Goal: Check status: Check status

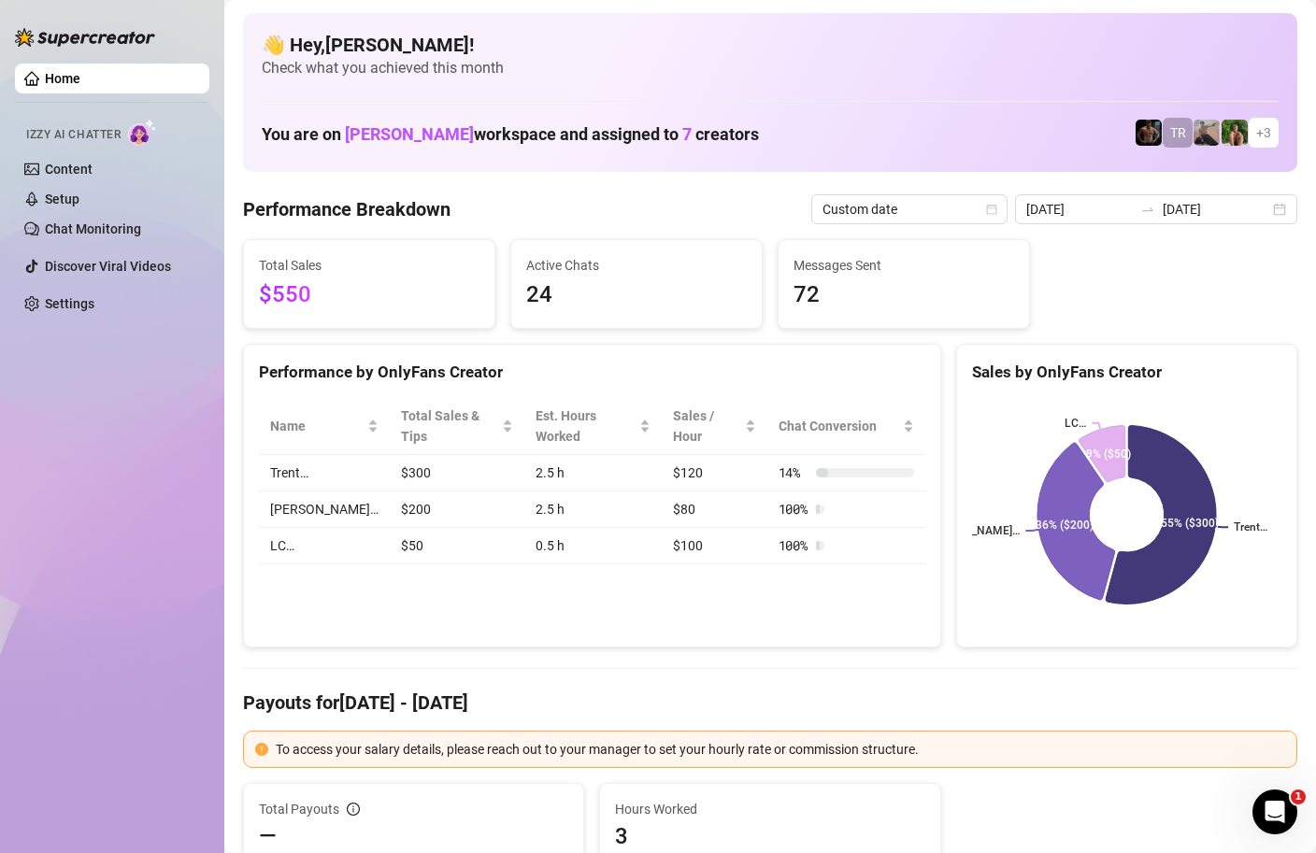
scroll to position [94, 0]
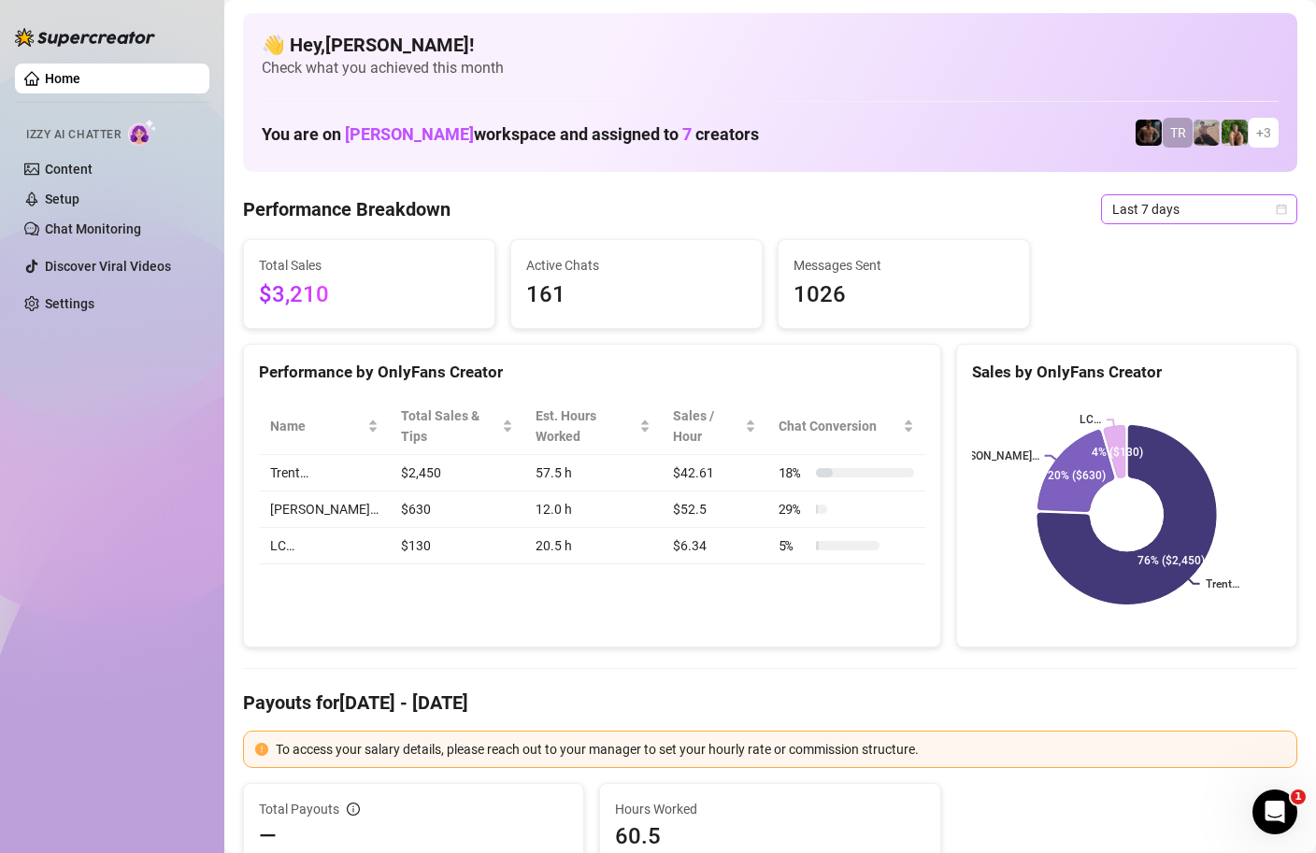
click at [1281, 211] on icon "calendar" at bounding box center [1280, 209] width 11 height 11
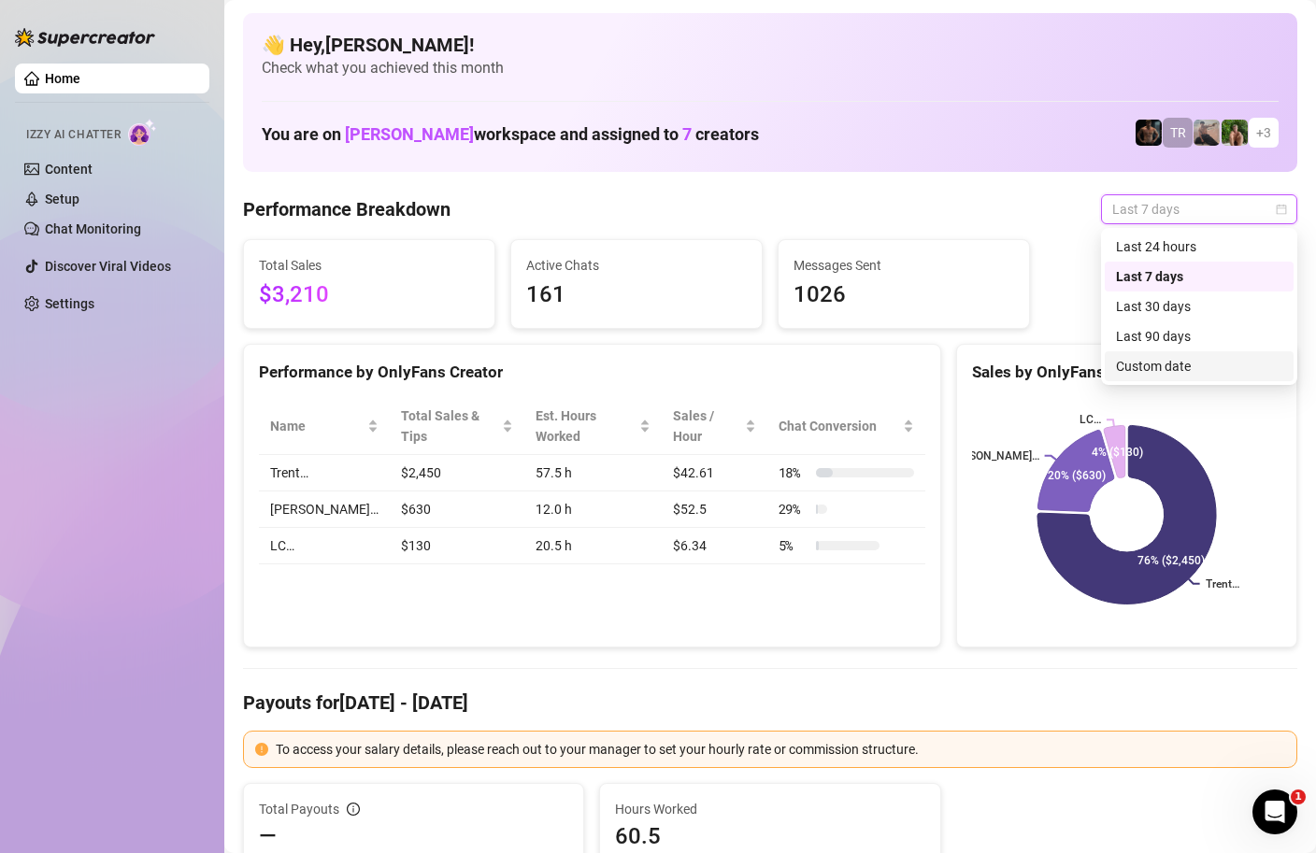
click at [1168, 371] on div "Custom date" at bounding box center [1199, 366] width 166 height 21
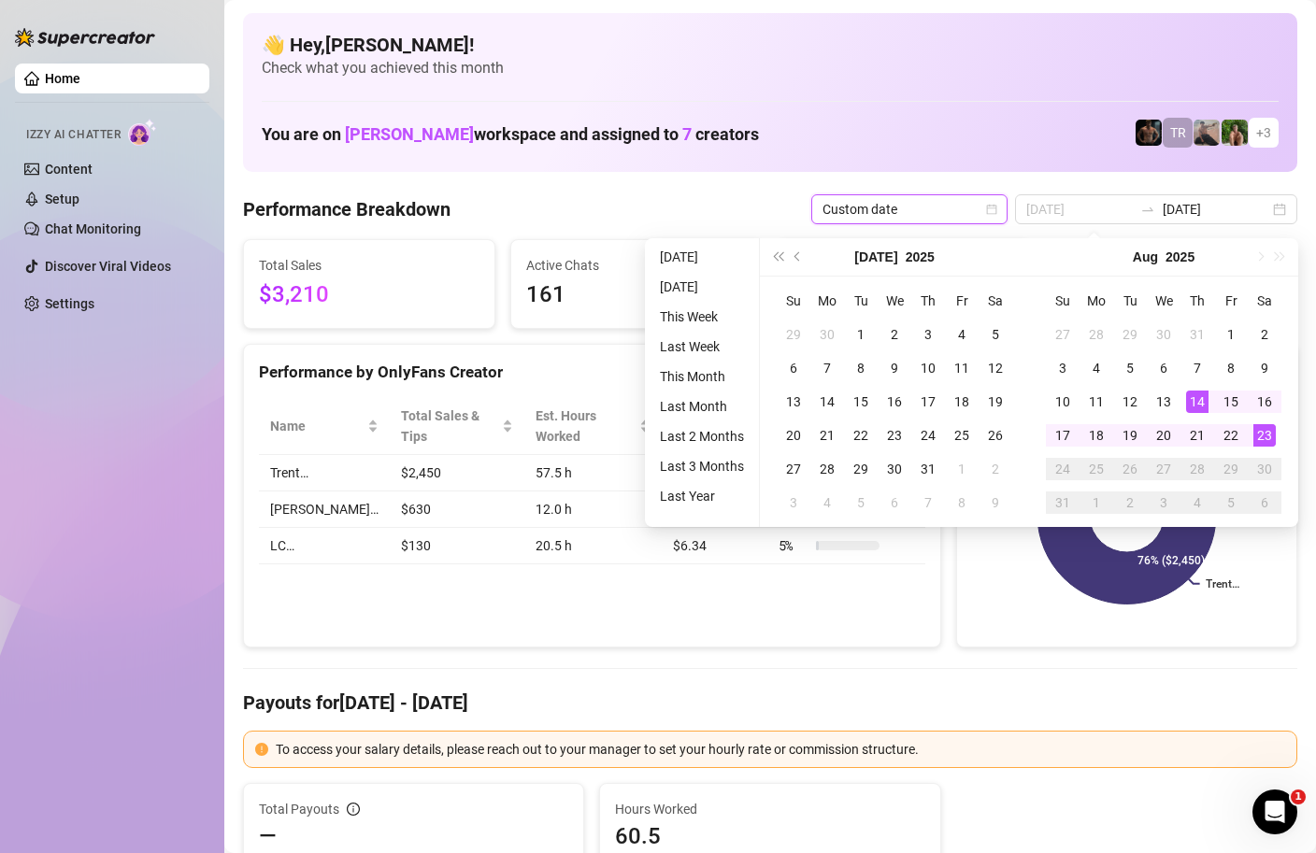
type input "[DATE]"
click at [1271, 433] on div "23" at bounding box center [1264, 435] width 22 height 22
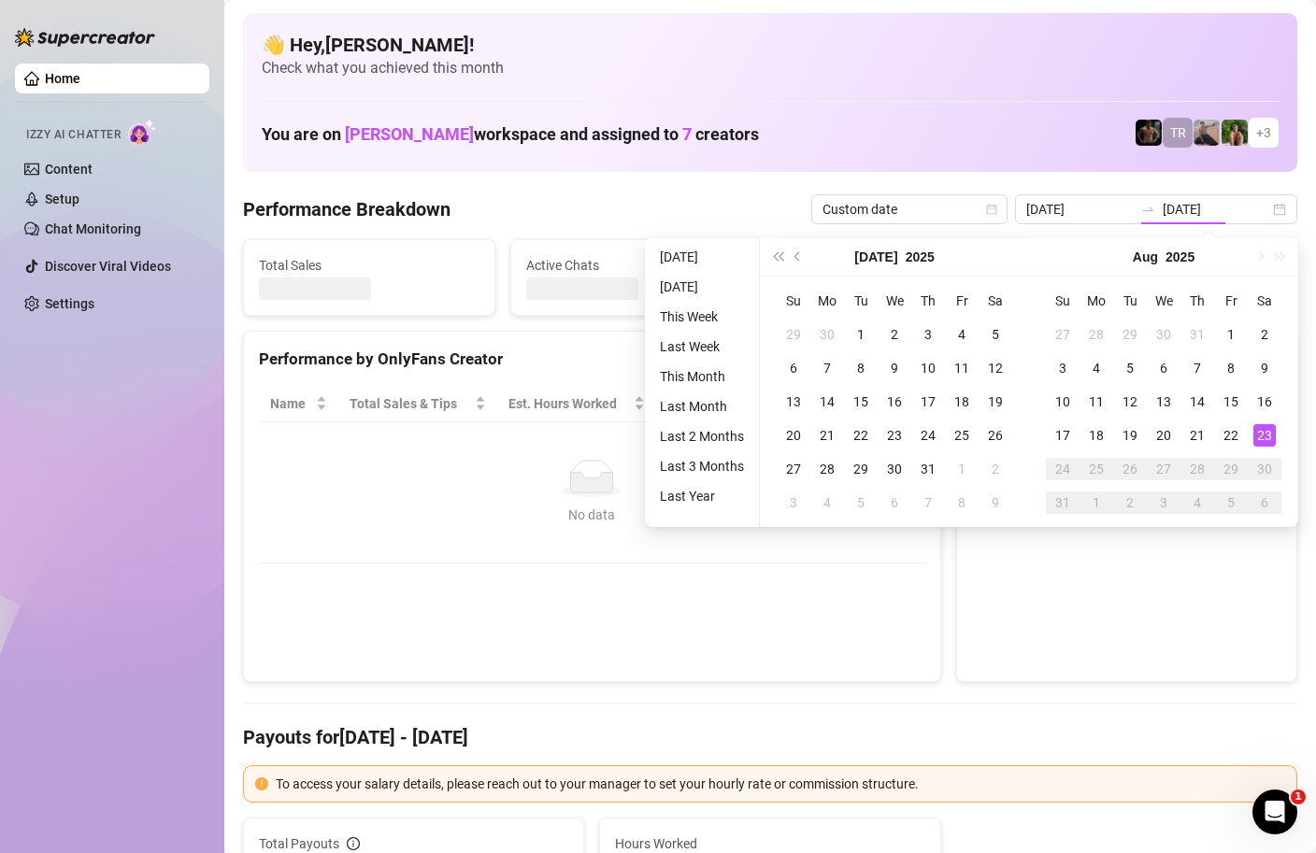
type input "[DATE]"
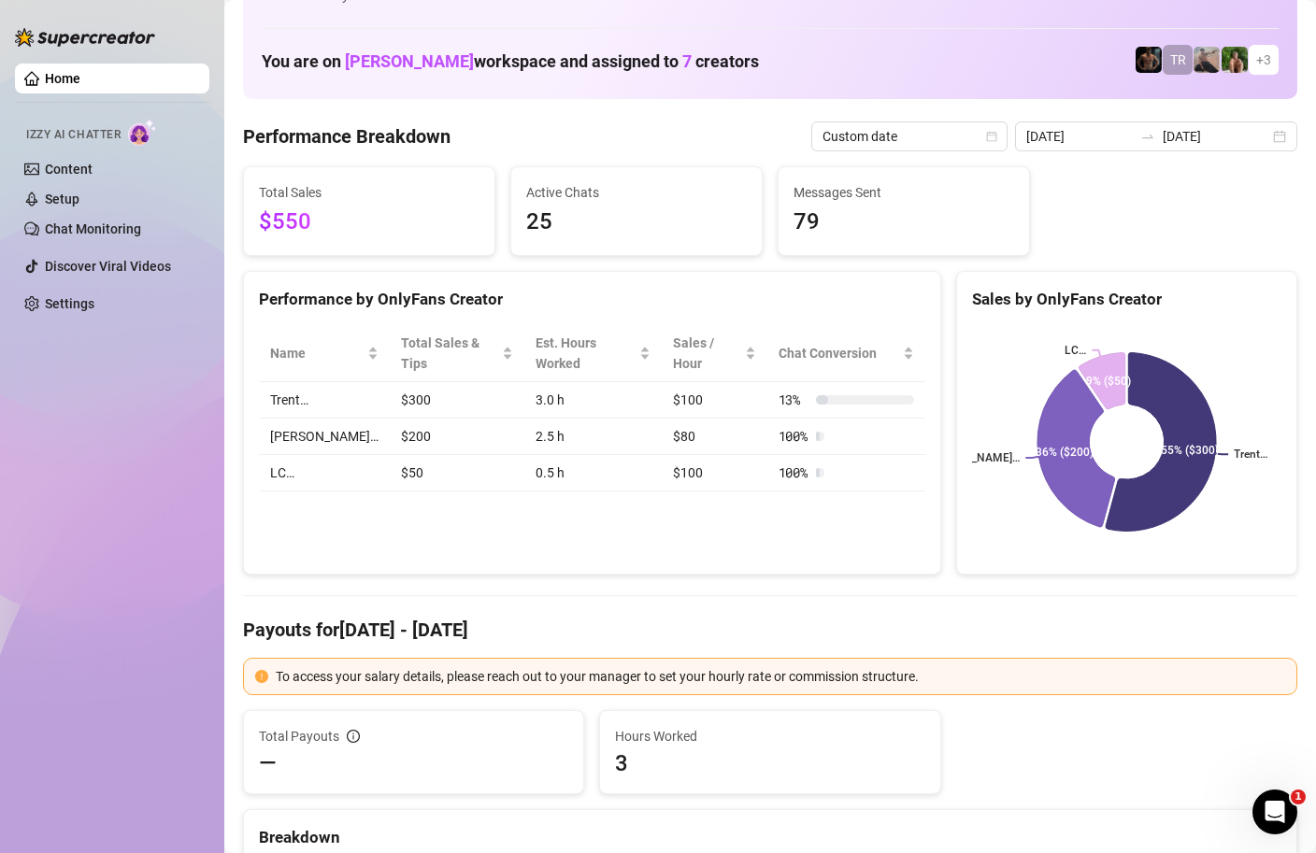
scroll to position [18, 0]
